Goal: Communication & Community: Share content

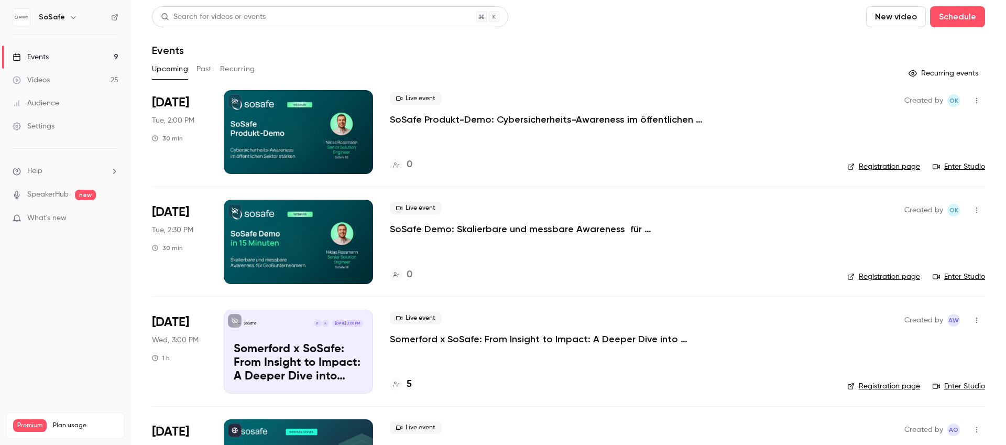
click at [491, 229] on p "SoSafe Demo: Skalierbare und messbare Awareness für Großunternehmern" at bounding box center [547, 229] width 315 height 13
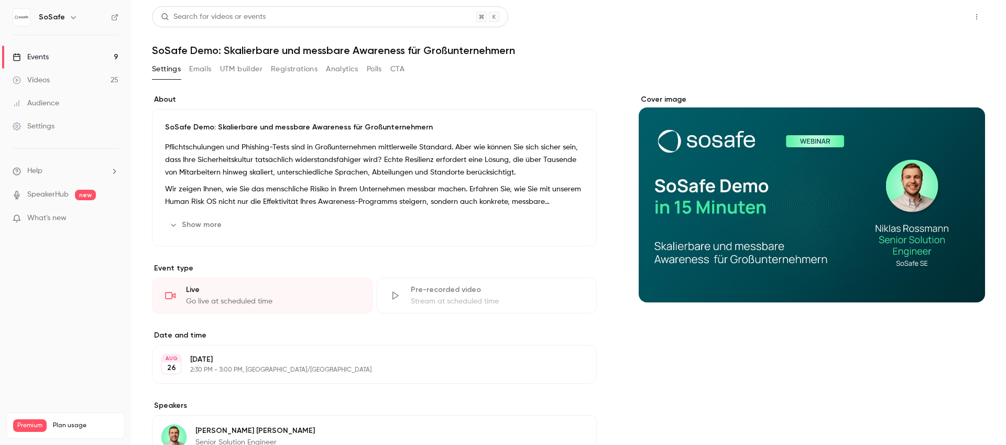
click at [945, 15] on button "Share" at bounding box center [939, 16] width 41 height 21
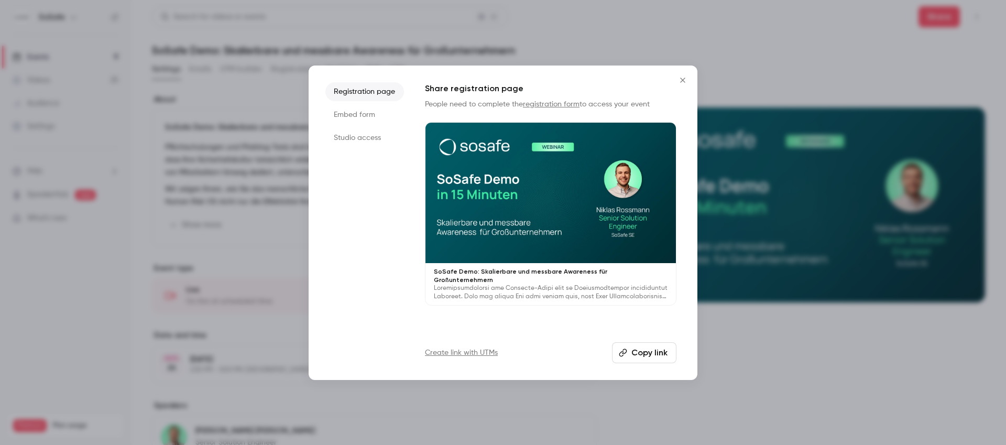
click at [357, 142] on li "Studio access" at bounding box center [365, 137] width 79 height 19
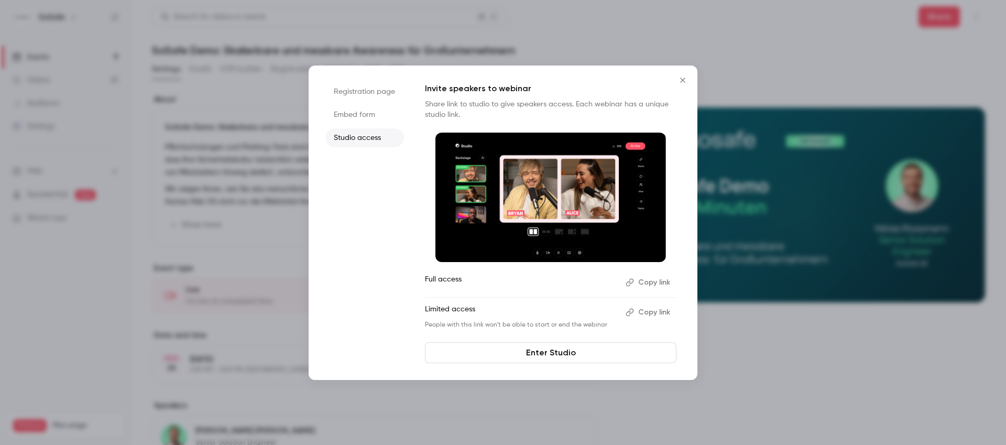
click at [691, 83] on button "Close" at bounding box center [683, 80] width 21 height 21
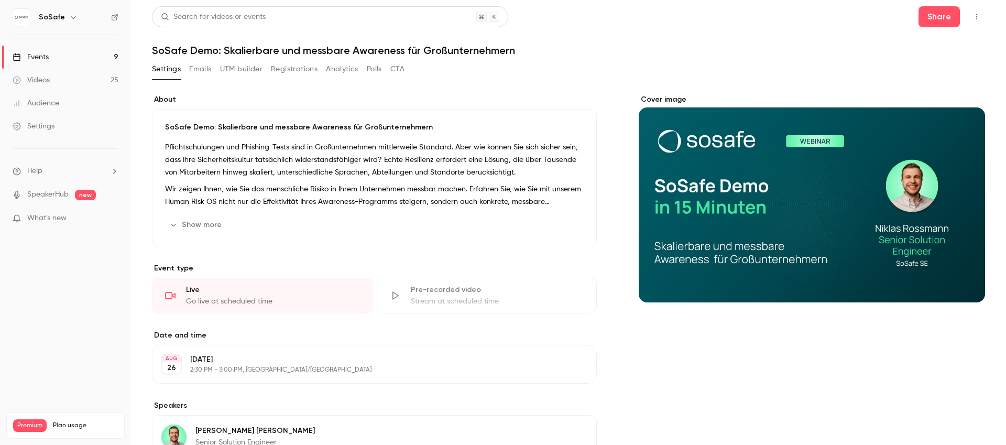
click at [973, 17] on icon "button" at bounding box center [977, 16] width 8 height 7
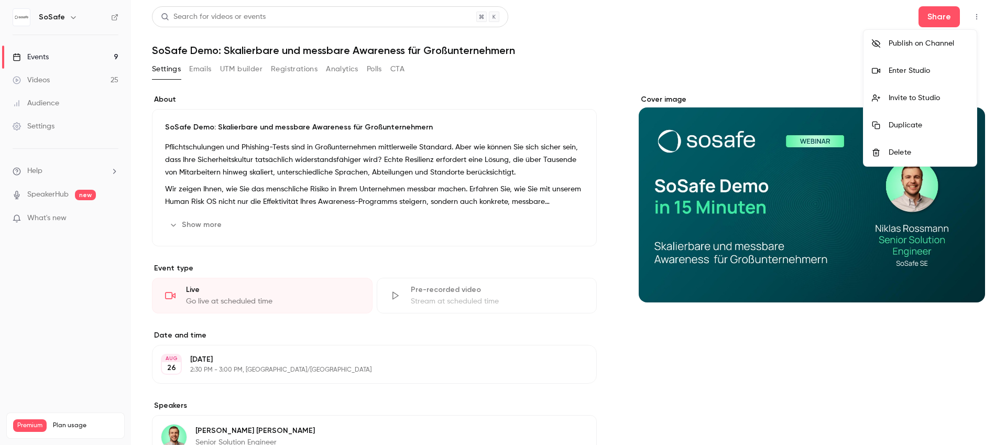
click at [920, 100] on div "Invite to Studio" at bounding box center [929, 98] width 80 height 10
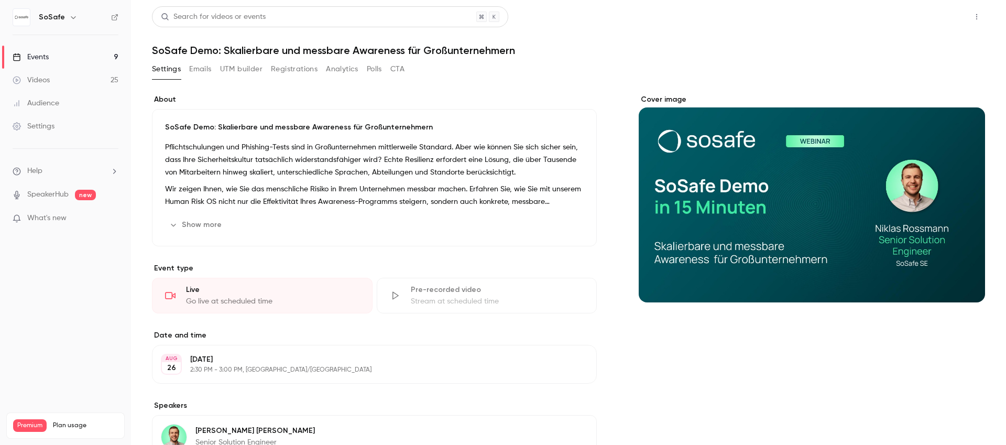
click at [934, 19] on button "Share" at bounding box center [939, 16] width 41 height 21
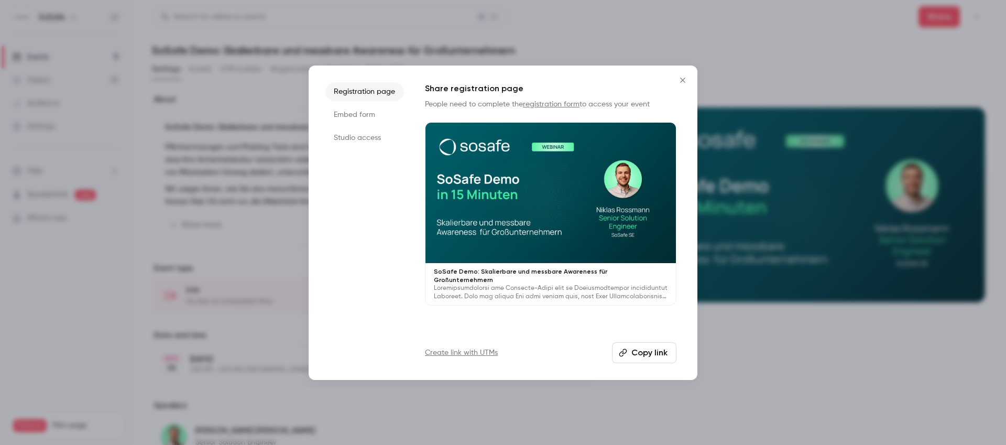
click at [377, 140] on li "Studio access" at bounding box center [365, 137] width 79 height 19
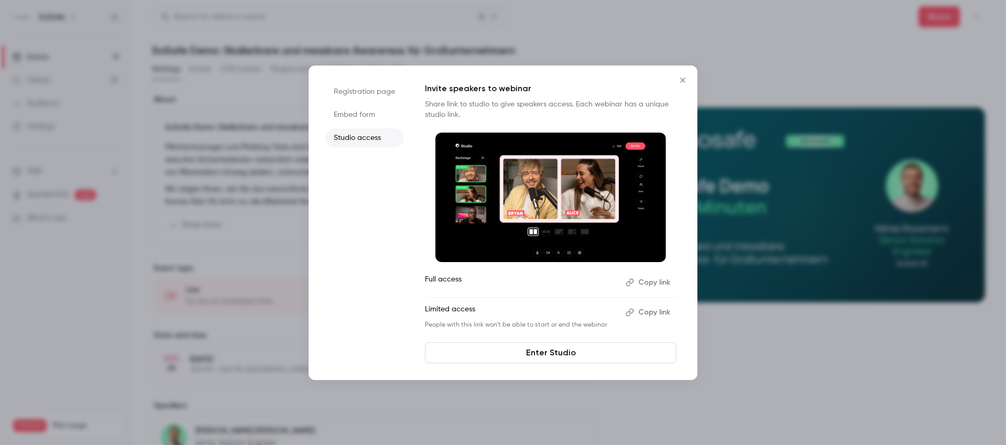
click at [656, 281] on button "Copy link" at bounding box center [649, 282] width 55 height 17
click at [678, 79] on icon "Close" at bounding box center [683, 80] width 13 height 8
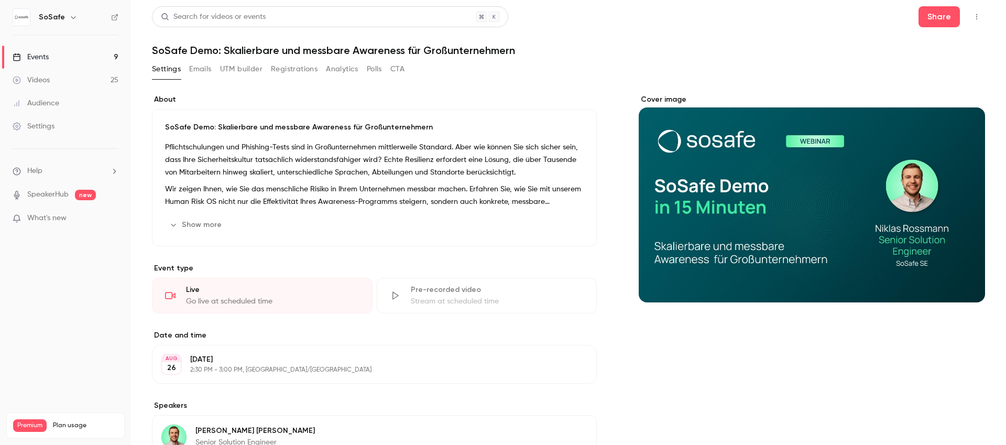
click at [969, 23] on button "button" at bounding box center [977, 16] width 17 height 17
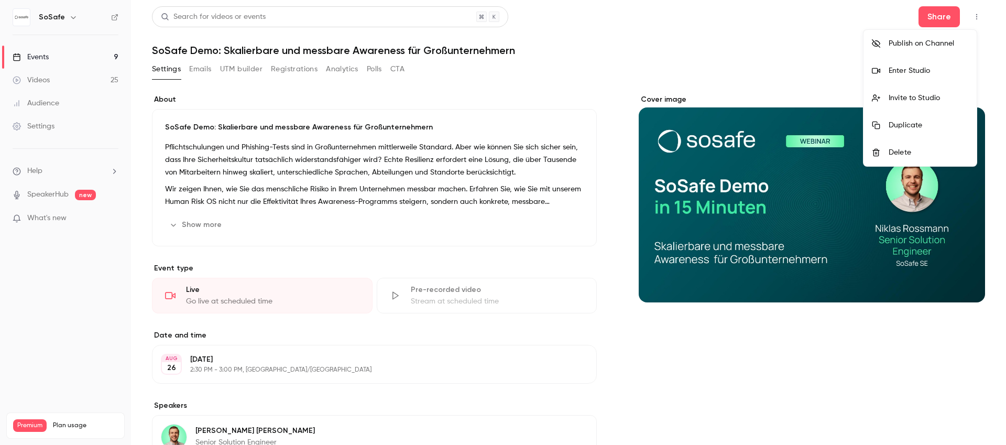
click at [934, 66] on div "Enter Studio" at bounding box center [929, 71] width 80 height 10
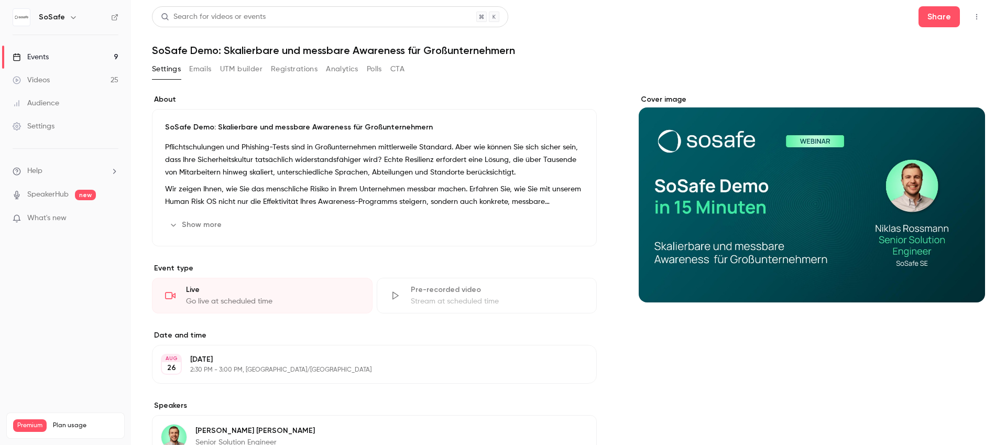
click at [973, 16] on icon "button" at bounding box center [977, 16] width 8 height 7
click at [926, 19] on button "Share" at bounding box center [939, 16] width 41 height 21
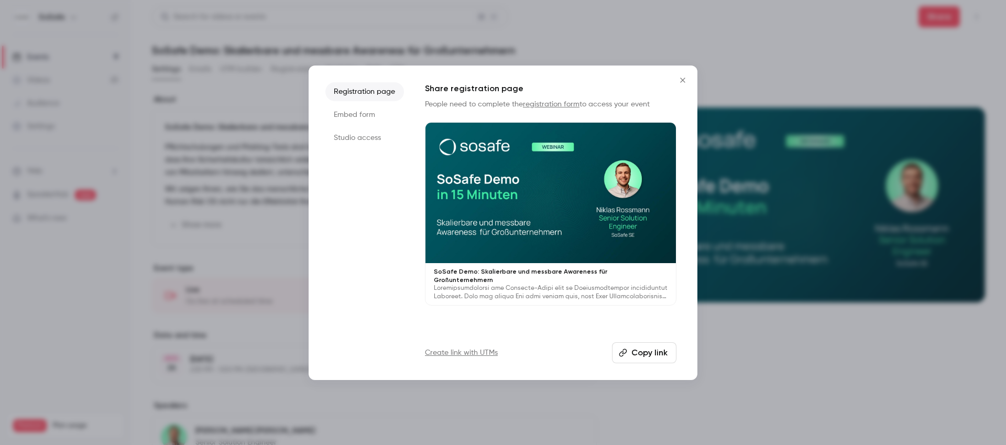
click at [370, 140] on li "Studio access" at bounding box center [365, 137] width 79 height 19
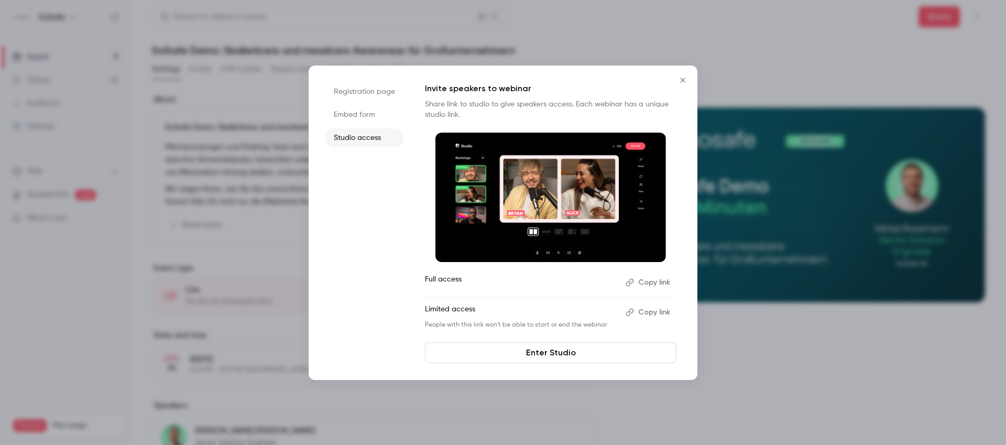
click at [648, 311] on button "Copy link" at bounding box center [649, 312] width 55 height 17
click at [680, 77] on icon "Close" at bounding box center [683, 80] width 13 height 8
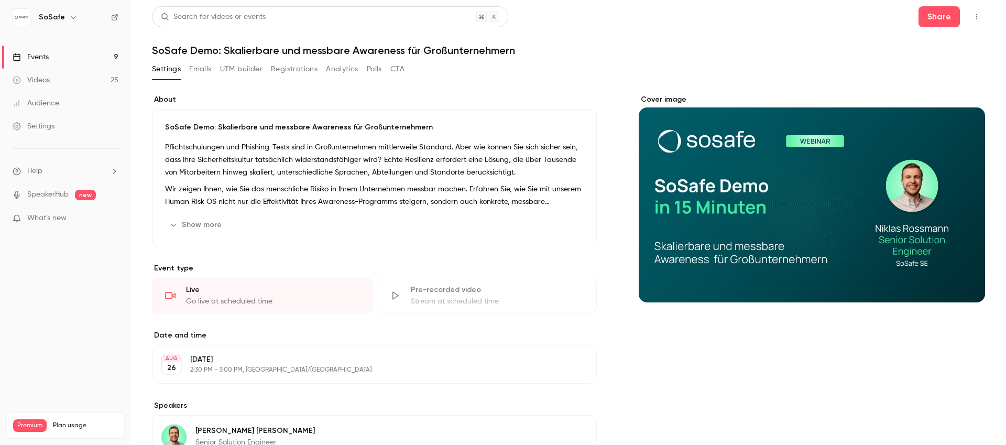
click at [53, 57] on link "Events 9" at bounding box center [65, 57] width 131 height 23
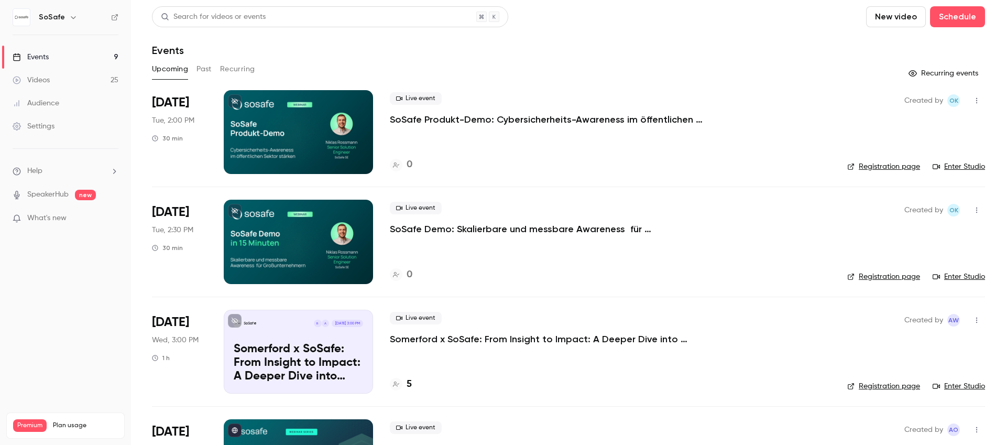
click at [415, 119] on p "SoSafe Produkt-Demo: Cybersicherheits-Awareness im öffentlichen Sektor stärken" at bounding box center [547, 119] width 315 height 13
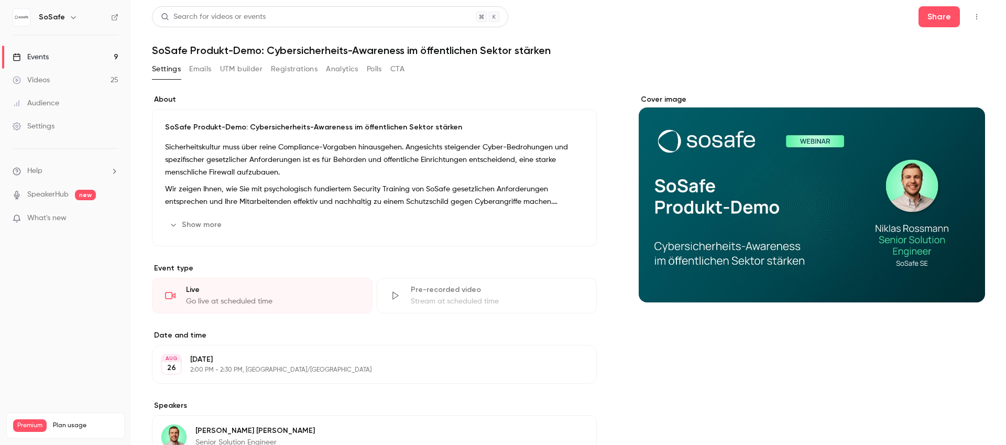
click at [969, 17] on button "button" at bounding box center [977, 16] width 17 height 17
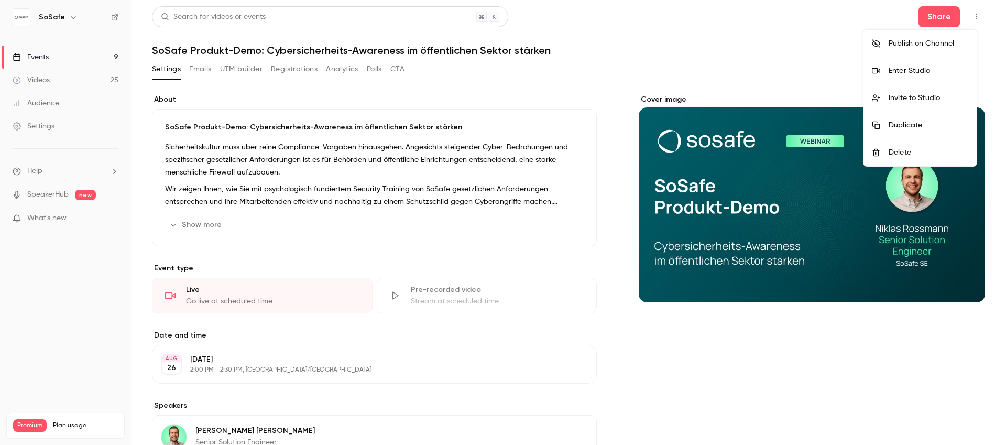
click at [902, 71] on div "Enter Studio" at bounding box center [929, 71] width 80 height 10
